Goal: Transaction & Acquisition: Purchase product/service

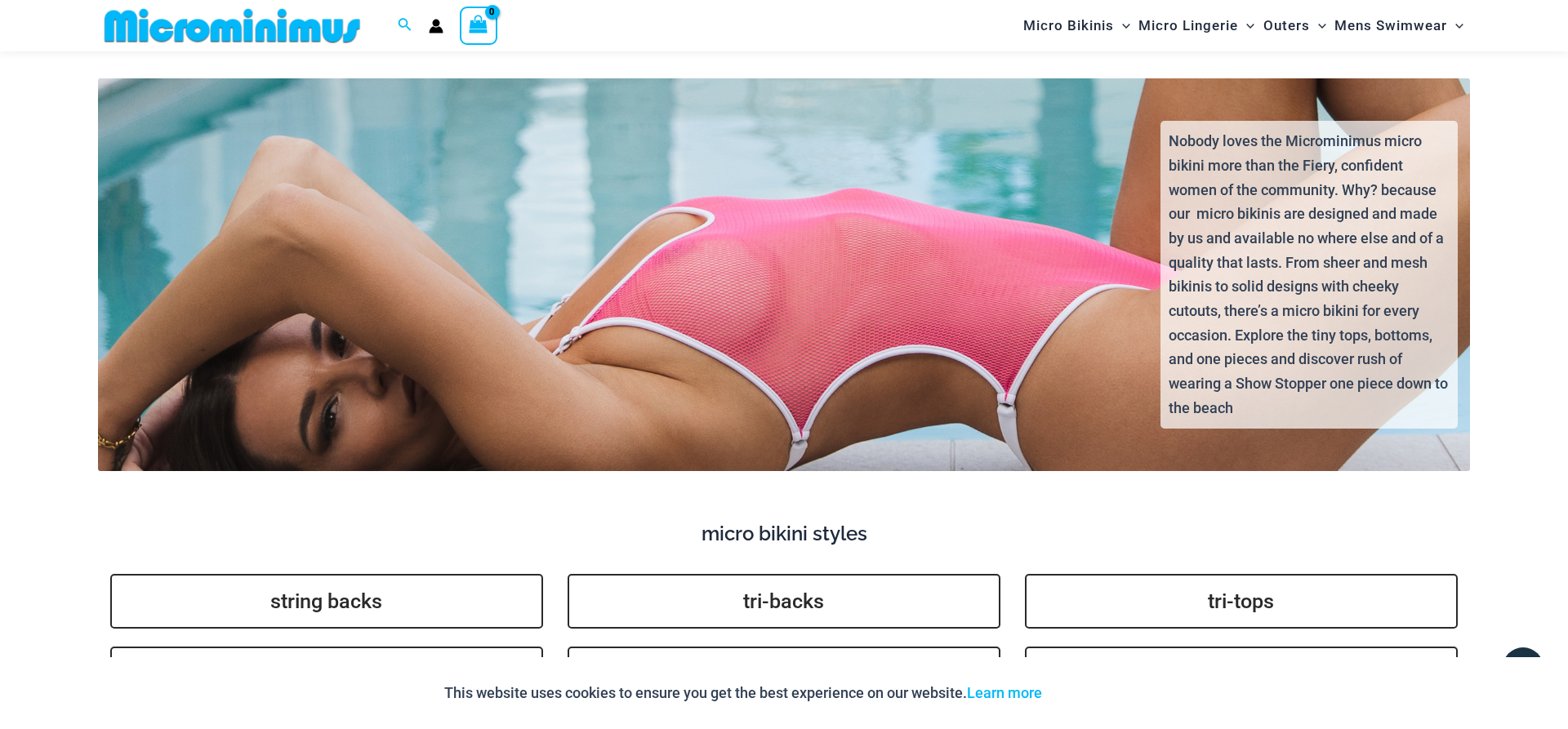
scroll to position [4236, 0]
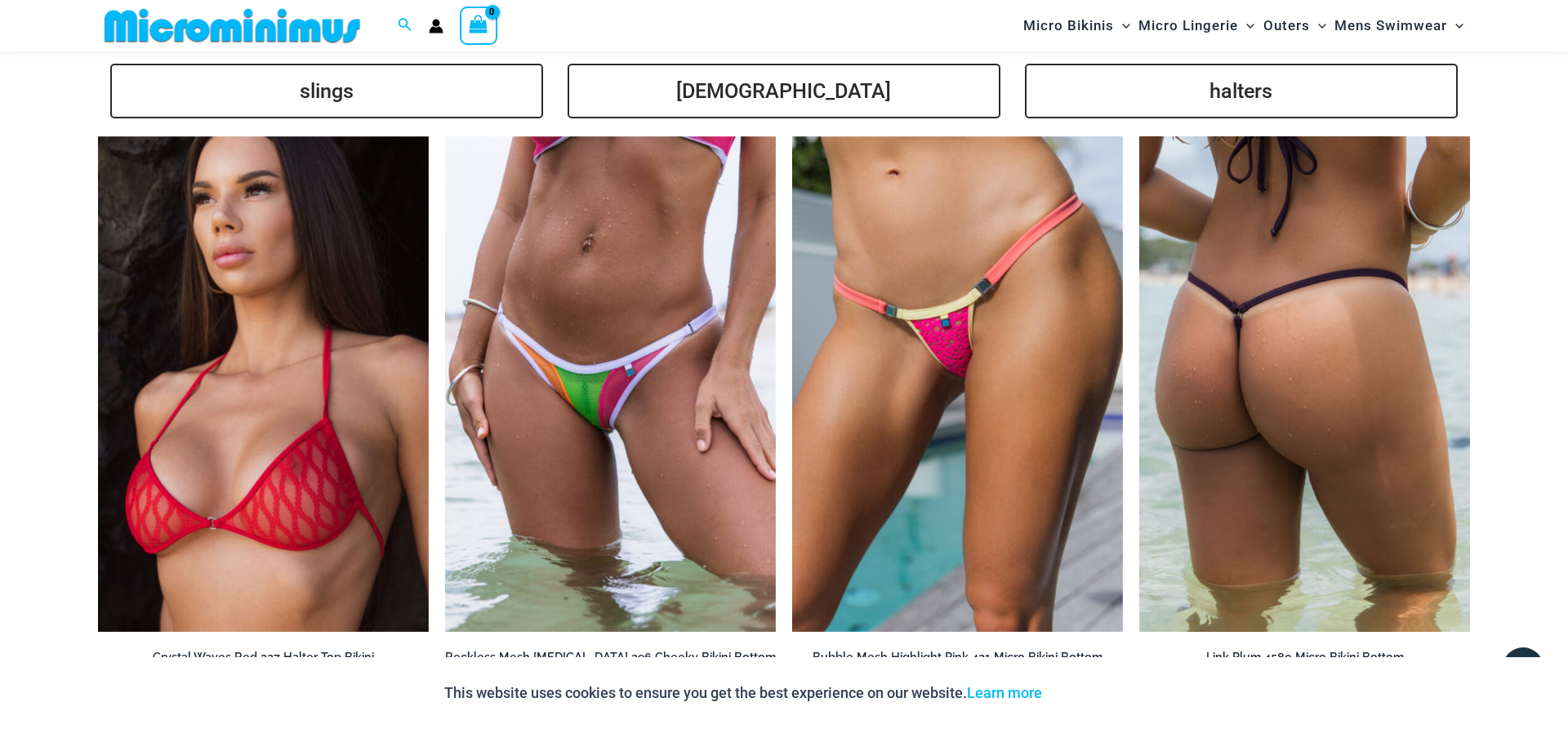
click at [1312, 307] on img at bounding box center [1304, 385] width 331 height 497
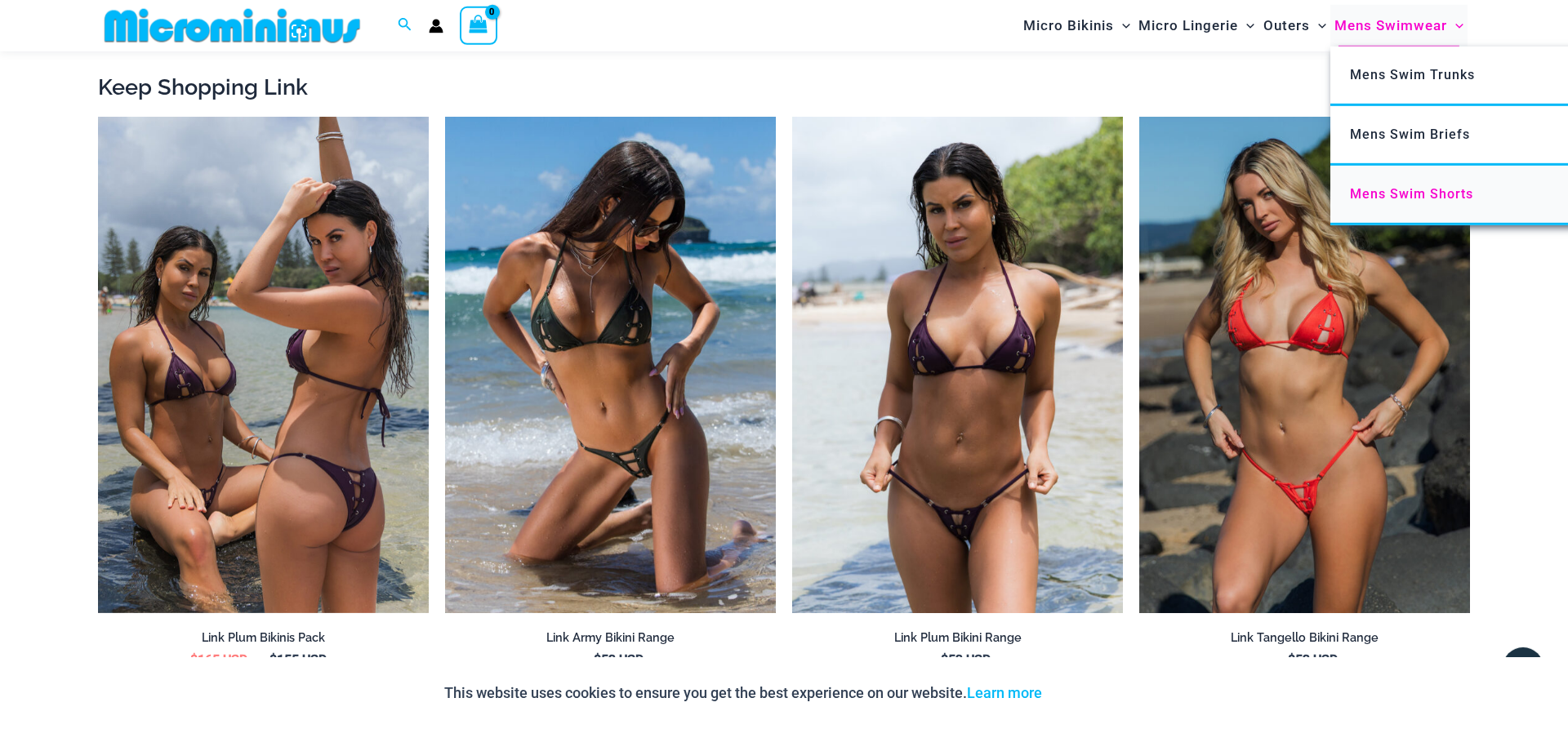
scroll to position [1820, 0]
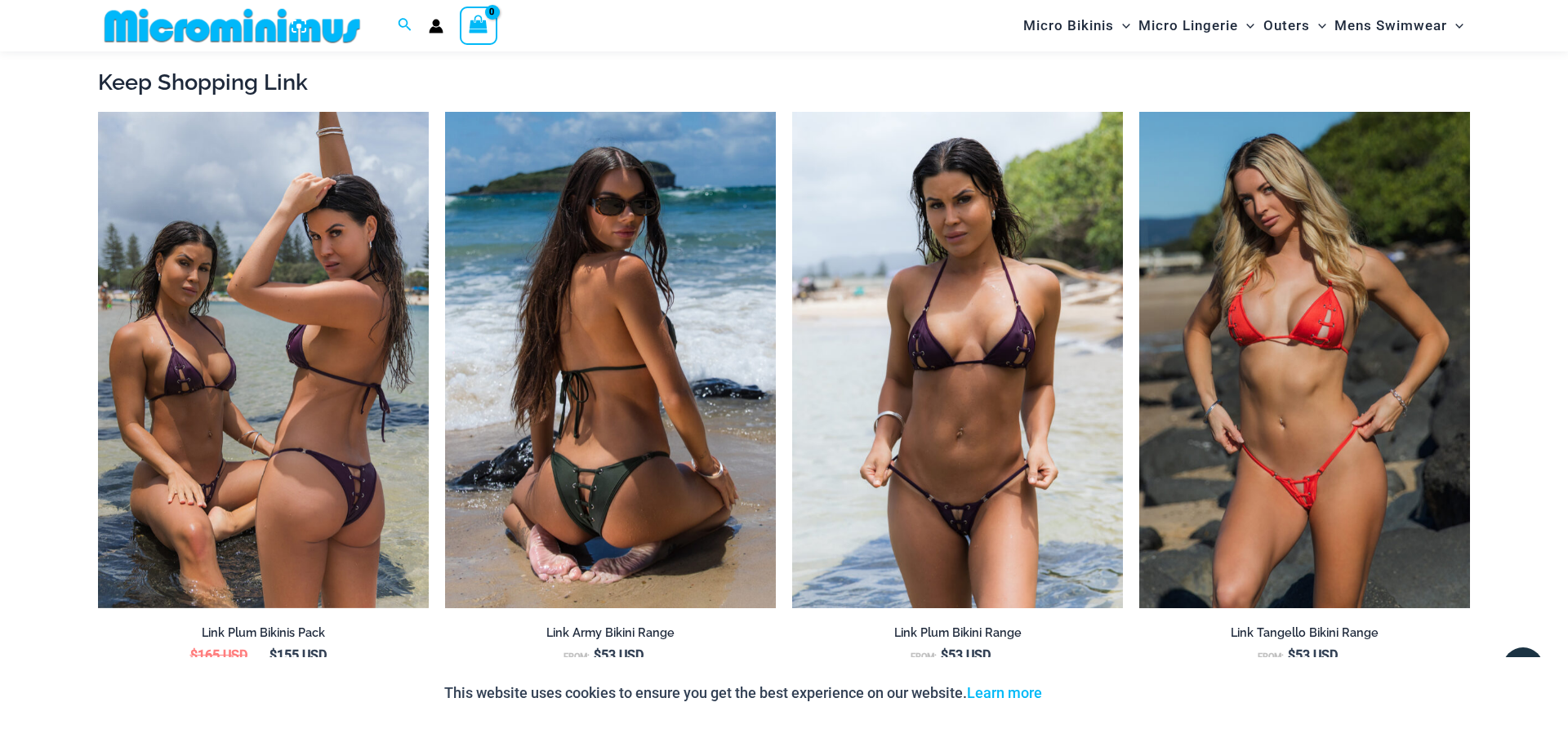
click at [628, 463] on img at bounding box center [610, 360] width 331 height 497
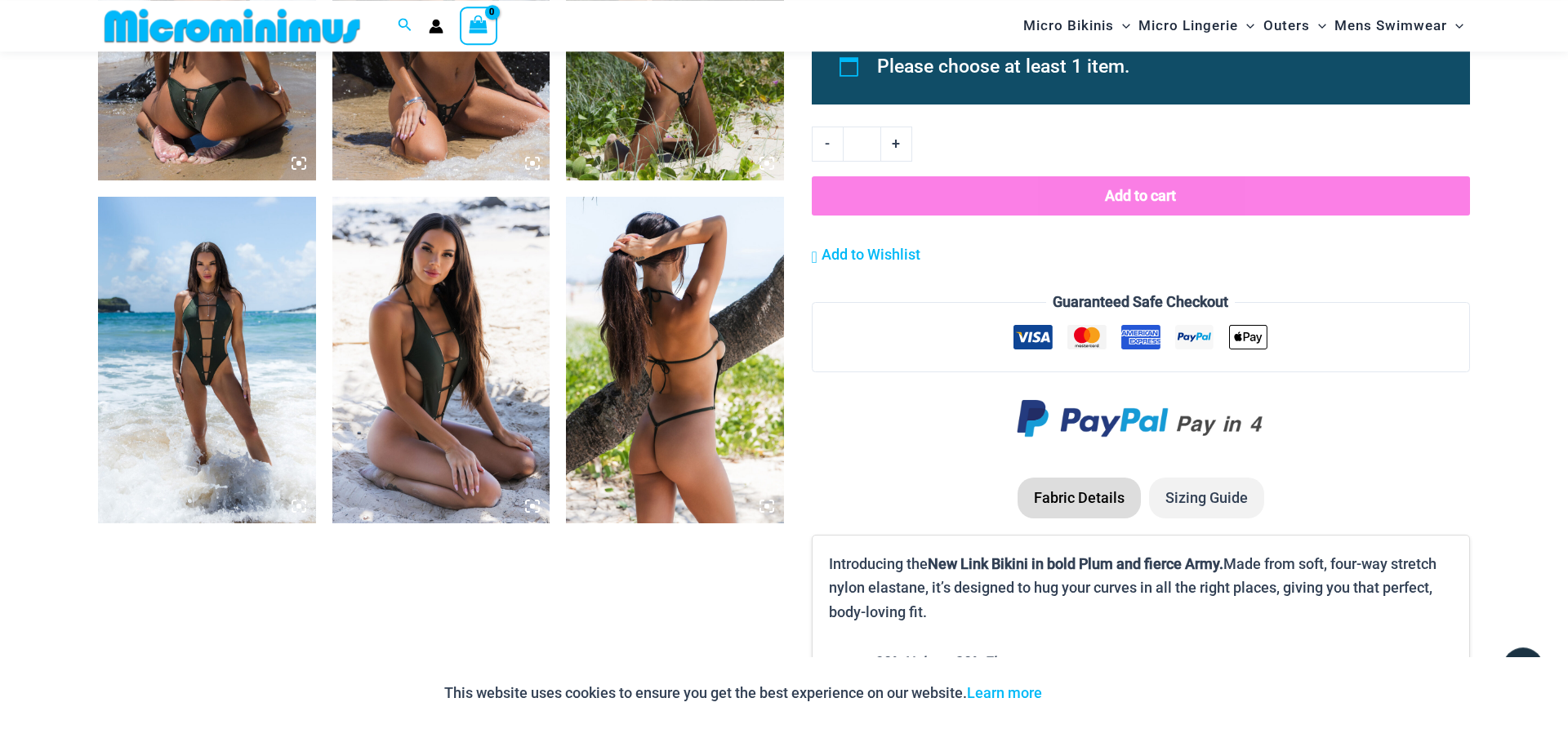
scroll to position [1320, 0]
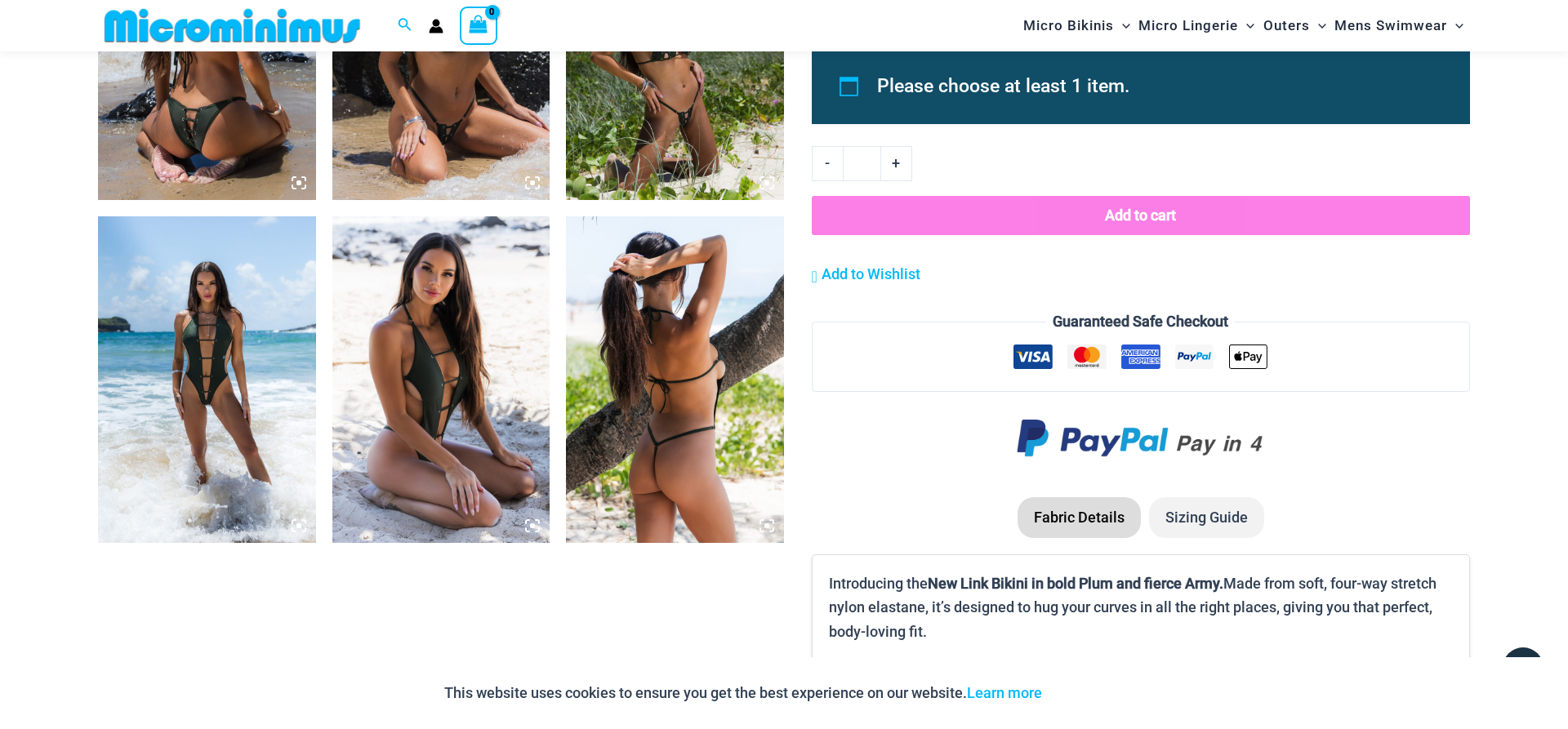
click at [216, 340] on img at bounding box center [206, 379] width 218 height 326
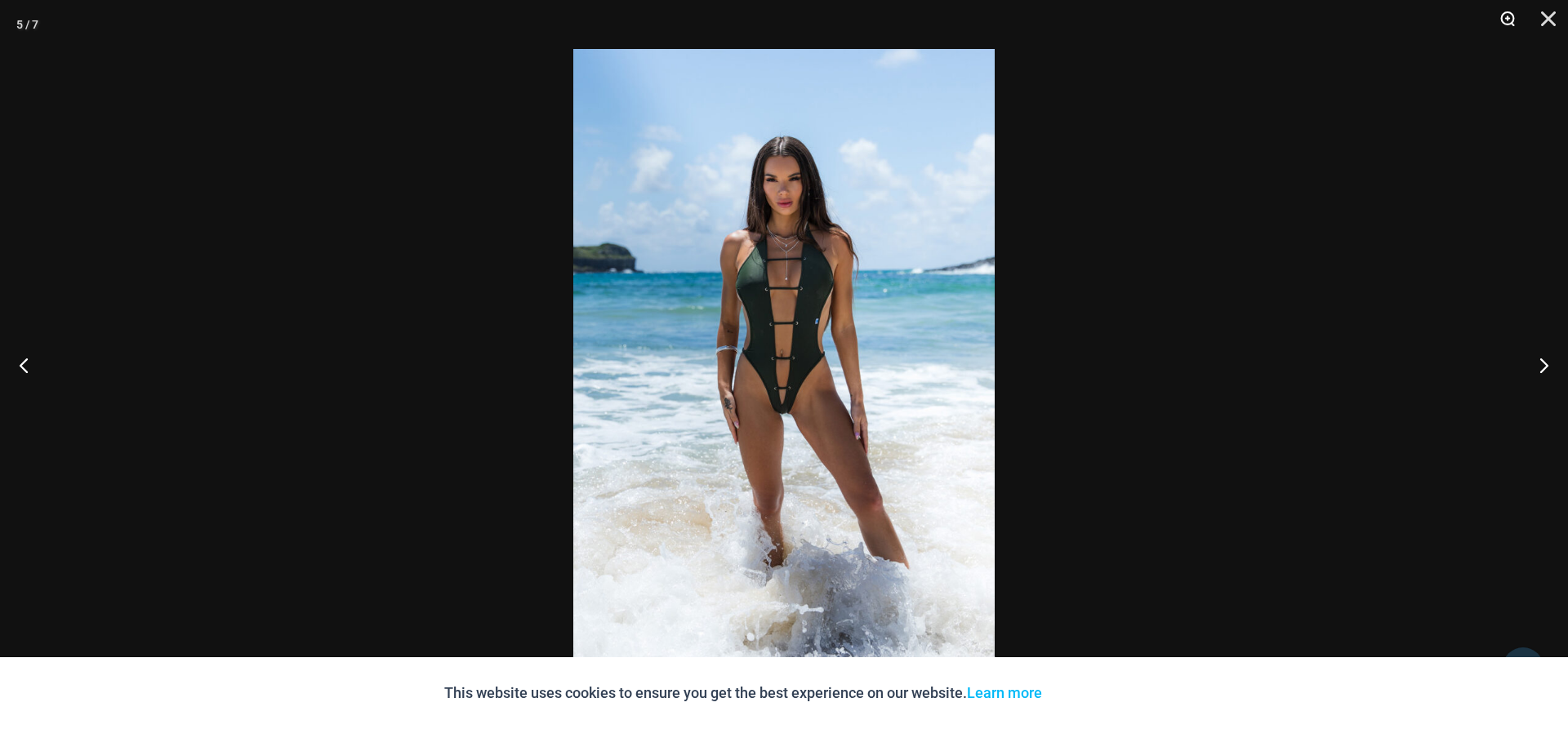
click at [1509, 16] on button "Zoom" at bounding box center [1501, 25] width 41 height 49
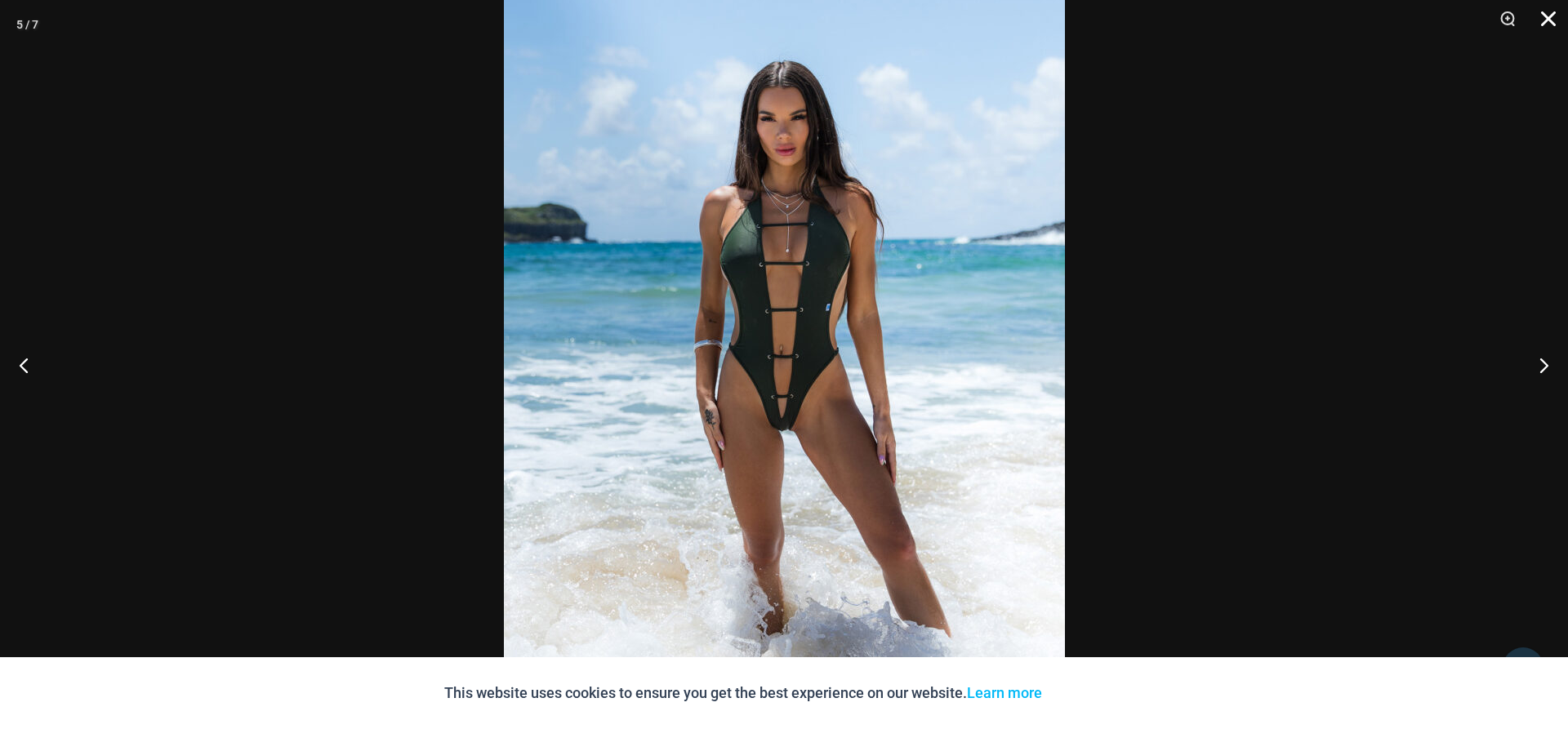
click at [1556, 18] on button "Close" at bounding box center [1542, 25] width 41 height 49
